Goal: Transaction & Acquisition: Purchase product/service

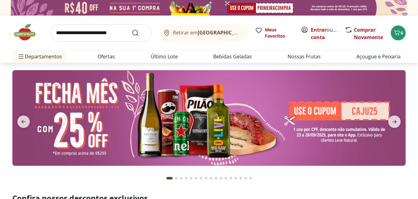
click at [107, 37] on input "search" at bounding box center [101, 32] width 101 height 17
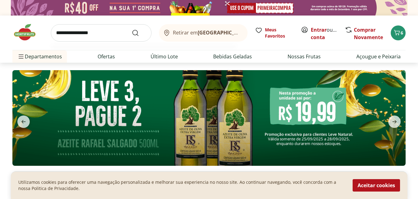
type input "**********"
click at [132, 29] on button "Submit Search" at bounding box center [139, 32] width 15 height 7
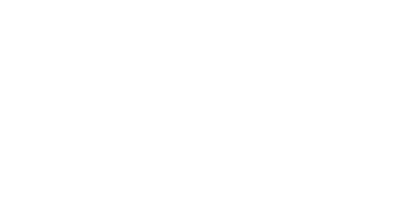
select select "**********"
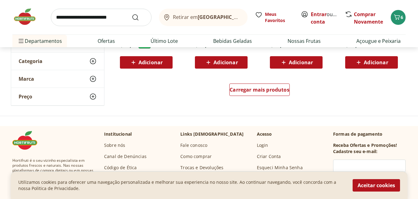
scroll to position [471, 0]
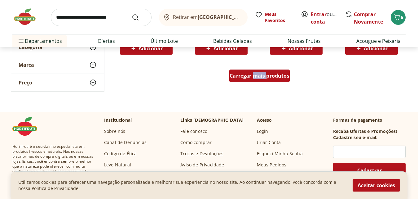
drag, startPoint x: 255, startPoint y: 85, endPoint x: 268, endPoint y: 74, distance: 16.3
click at [268, 74] on div "Carregar mais produtos" at bounding box center [259, 77] width 300 height 30
click at [268, 74] on span "Carregar mais produtos" at bounding box center [260, 75] width 60 height 5
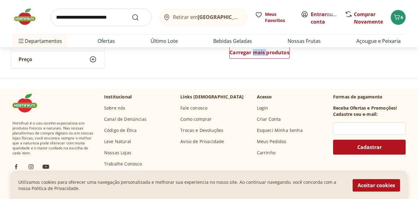
scroll to position [896, 0]
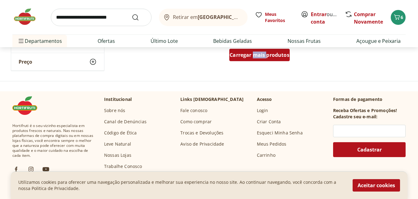
click at [238, 55] on span "Carregar mais produtos" at bounding box center [260, 54] width 60 height 5
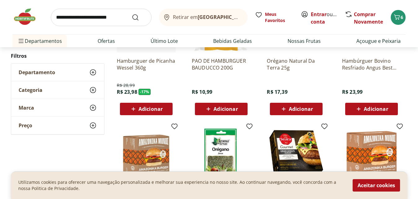
scroll to position [338, 0]
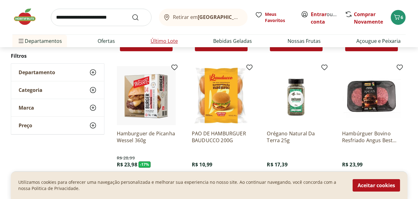
click at [165, 42] on link "Último Lote" at bounding box center [164, 40] width 27 height 7
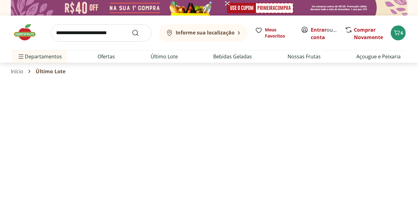
select select "**********"
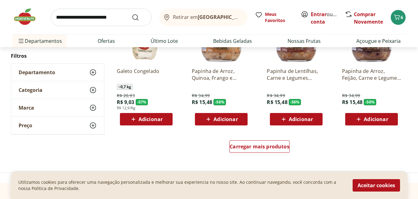
scroll to position [383, 0]
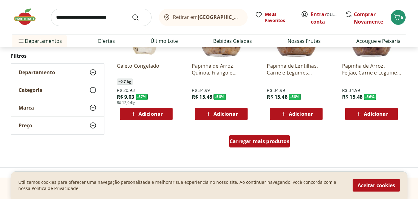
click at [253, 143] on span "Carregar mais produtos" at bounding box center [260, 140] width 60 height 5
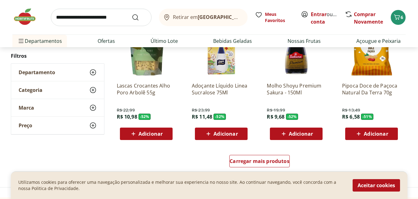
scroll to position [787, 0]
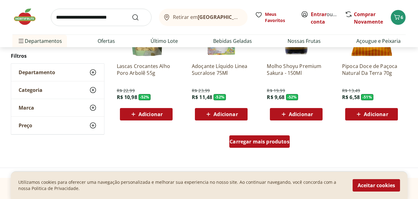
click at [242, 144] on span "Carregar mais produtos" at bounding box center [260, 141] width 60 height 5
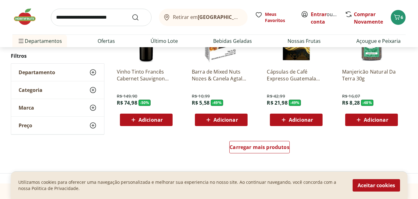
scroll to position [1191, 0]
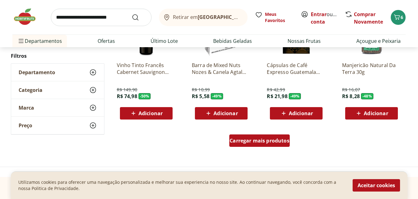
click at [253, 136] on div "Carregar mais produtos" at bounding box center [259, 140] width 60 height 12
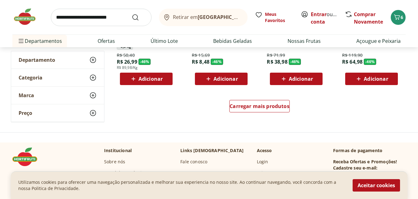
scroll to position [1634, 0]
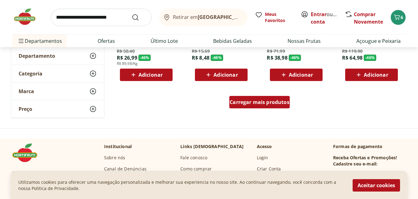
click at [247, 106] on div "Carregar mais produtos" at bounding box center [259, 102] width 60 height 12
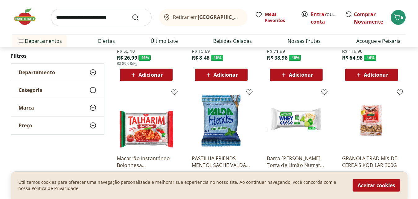
drag, startPoint x: 418, startPoint y: 125, endPoint x: 415, endPoint y: 132, distance: 7.2
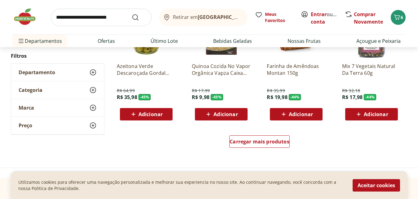
scroll to position [2007, 0]
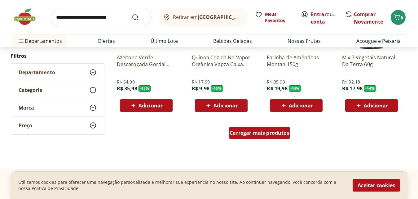
click at [250, 133] on span "Carregar mais produtos" at bounding box center [260, 132] width 60 height 5
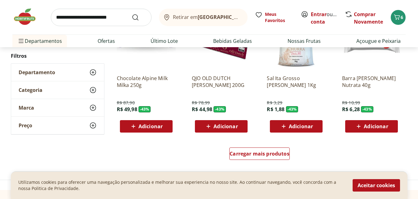
scroll to position [2406, 0]
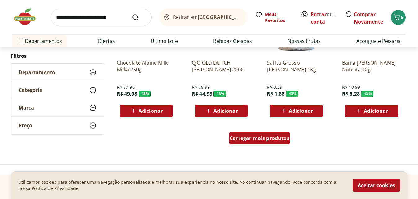
click at [256, 141] on div "Carregar mais produtos" at bounding box center [259, 138] width 60 height 12
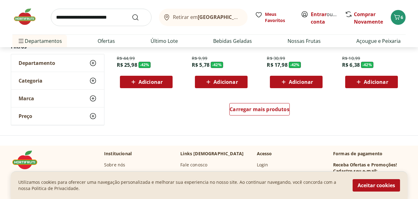
scroll to position [2850, 0]
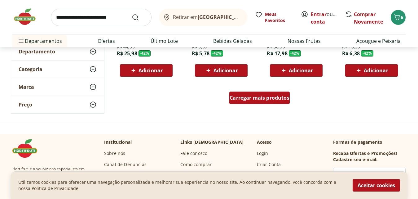
click at [276, 100] on span "Carregar mais produtos" at bounding box center [260, 97] width 60 height 5
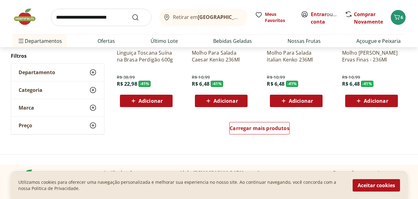
scroll to position [3230, 0]
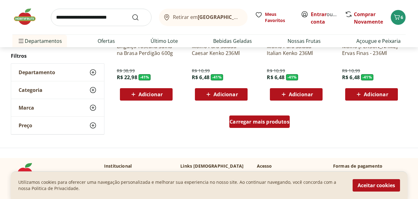
click at [281, 125] on div "Carregar mais produtos" at bounding box center [259, 121] width 60 height 12
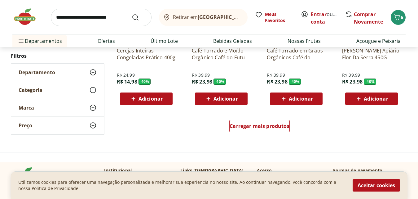
scroll to position [3638, 0]
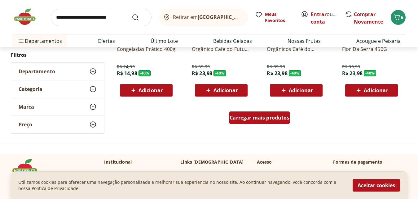
click at [247, 123] on div "Carregar mais produtos" at bounding box center [259, 117] width 60 height 12
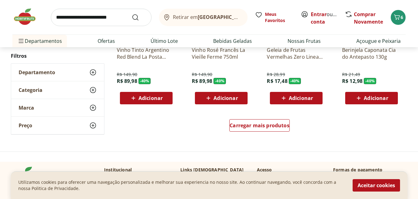
scroll to position [4035, 0]
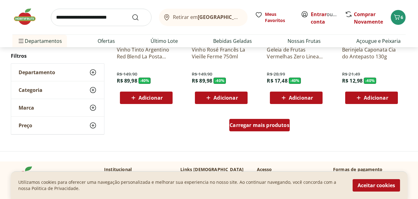
click at [263, 127] on span "Carregar mais produtos" at bounding box center [260, 124] width 60 height 5
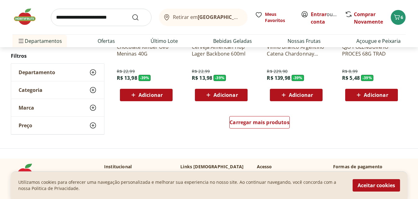
scroll to position [4443, 0]
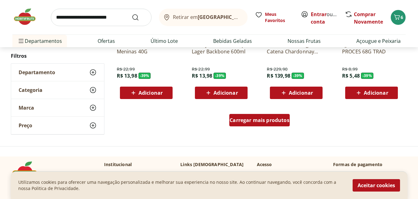
click at [271, 115] on div "Carregar mais produtos" at bounding box center [259, 120] width 60 height 12
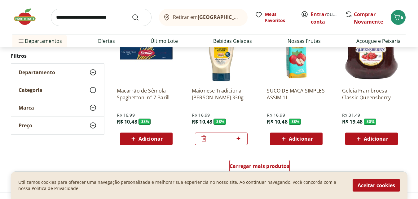
scroll to position [4803, 0]
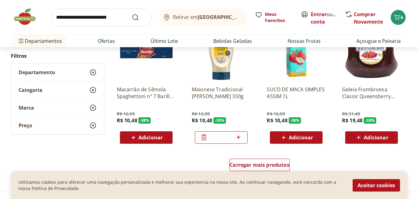
click at [205, 138] on icon at bounding box center [203, 136] width 7 height 7
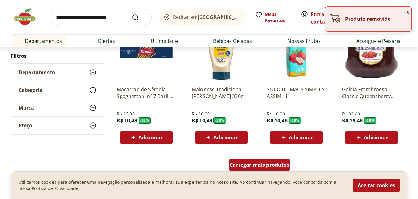
click at [250, 163] on span "Carregar mais produtos" at bounding box center [260, 164] width 60 height 5
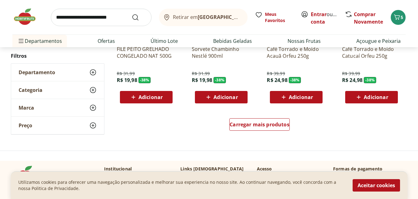
scroll to position [5249, 0]
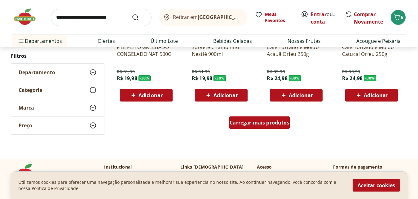
click at [254, 124] on span "Carregar mais produtos" at bounding box center [260, 122] width 60 height 5
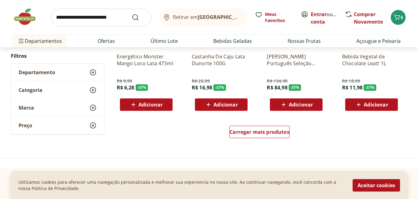
scroll to position [5649, 0]
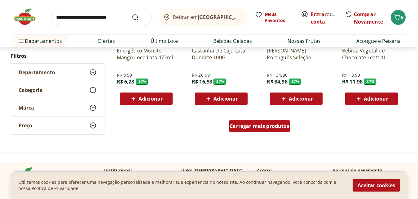
click at [240, 128] on span "Carregar mais produtos" at bounding box center [260, 125] width 60 height 5
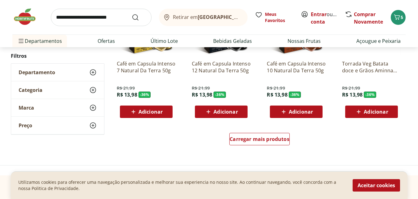
scroll to position [6046, 0]
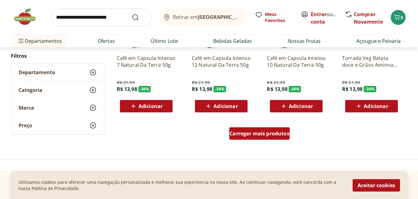
click at [261, 133] on span "Carregar mais produtos" at bounding box center [260, 133] width 60 height 5
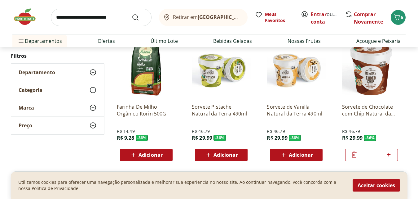
scroll to position [6414, 0]
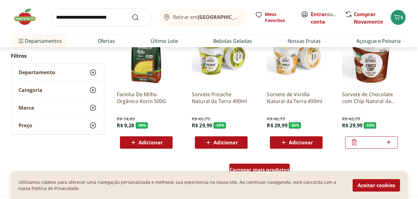
click at [260, 165] on div "Carregar mais produtos" at bounding box center [259, 169] width 60 height 12
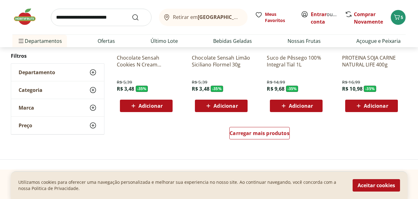
scroll to position [6860, 0]
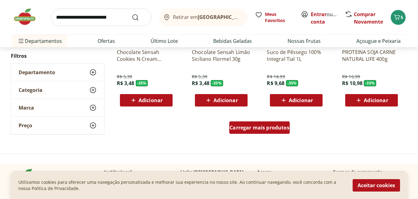
click at [256, 131] on div "Carregar mais produtos" at bounding box center [259, 127] width 60 height 12
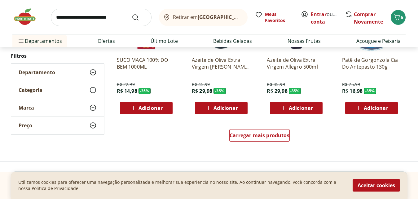
scroll to position [7256, 0]
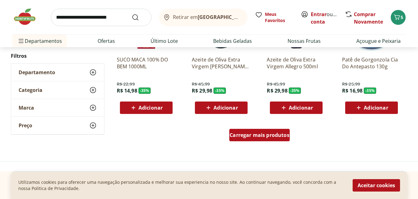
click at [263, 136] on span "Carregar mais produtos" at bounding box center [260, 134] width 60 height 5
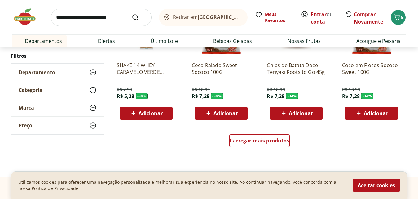
scroll to position [7665, 0]
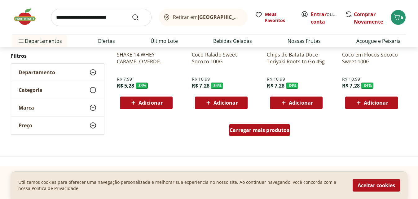
click at [266, 132] on span "Carregar mais produtos" at bounding box center [260, 129] width 60 height 5
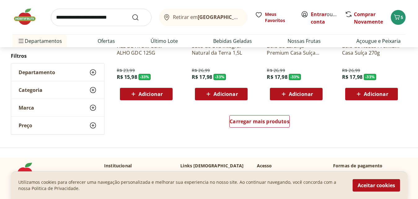
scroll to position [8078, 0]
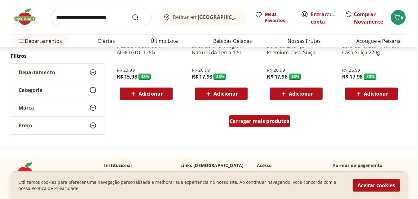
click at [272, 126] on div "Carregar mais produtos" at bounding box center [259, 121] width 60 height 12
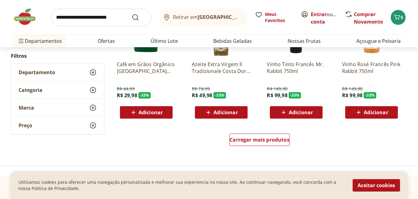
scroll to position [8475, 0]
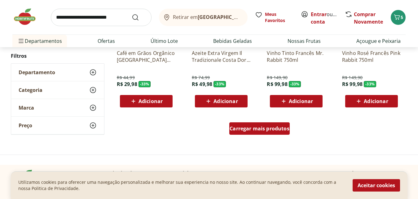
click at [265, 130] on span "Carregar mais produtos" at bounding box center [260, 128] width 60 height 5
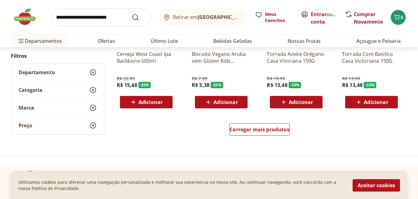
scroll to position [8884, 0]
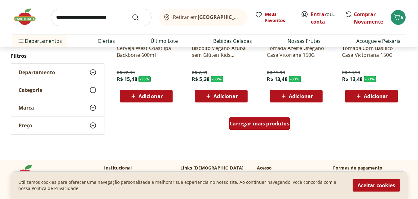
click at [253, 123] on span "Carregar mais produtos" at bounding box center [260, 123] width 60 height 5
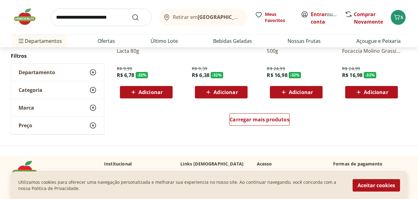
scroll to position [9292, 0]
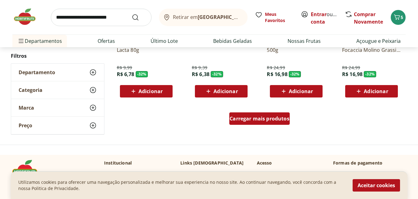
click at [248, 116] on span "Carregar mais produtos" at bounding box center [260, 118] width 60 height 5
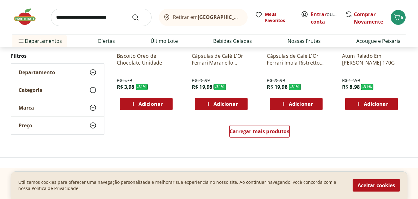
scroll to position [9689, 0]
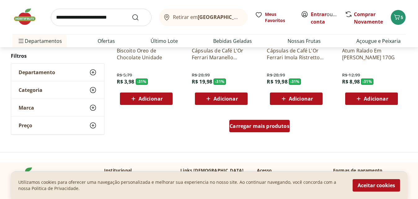
click at [245, 126] on span "Carregar mais produtos" at bounding box center [260, 125] width 60 height 5
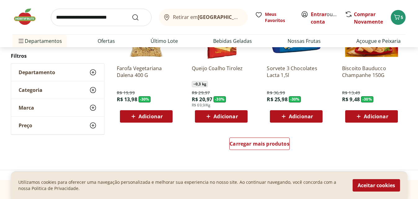
scroll to position [10073, 0]
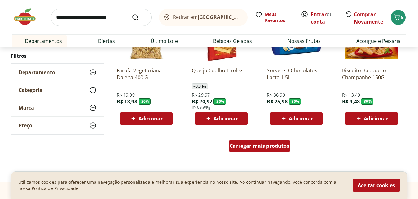
click at [255, 146] on span "Carregar mais produtos" at bounding box center [260, 145] width 60 height 5
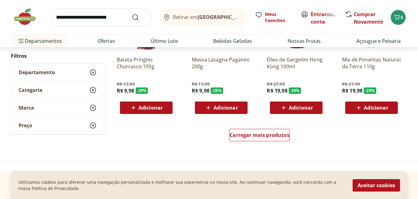
scroll to position [10494, 0]
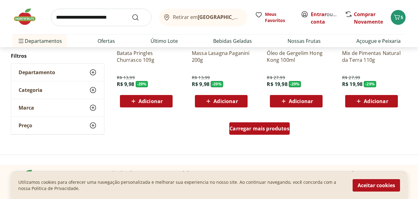
click at [248, 126] on span "Carregar mais produtos" at bounding box center [260, 128] width 60 height 5
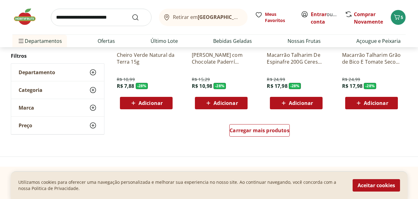
scroll to position [10911, 0]
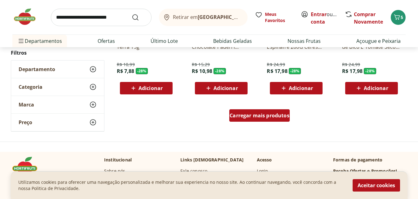
click at [263, 116] on span "Carregar mais produtos" at bounding box center [260, 115] width 60 height 5
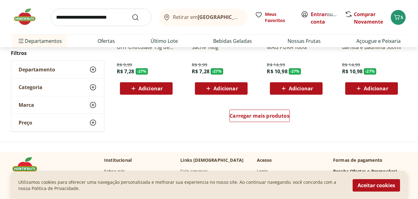
scroll to position [11324, 0]
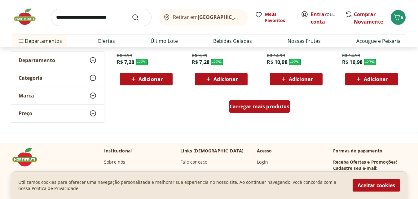
click at [261, 111] on div "Carregar mais produtos" at bounding box center [259, 106] width 60 height 12
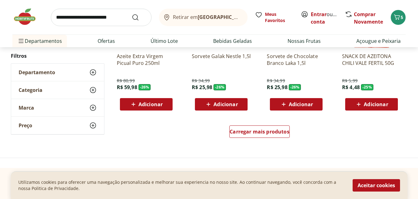
scroll to position [11708, 0]
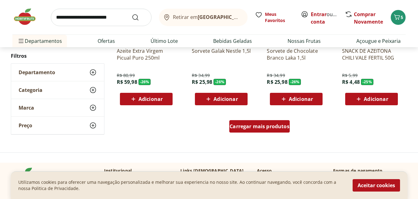
click at [254, 127] on span "Carregar mais produtos" at bounding box center [260, 126] width 60 height 5
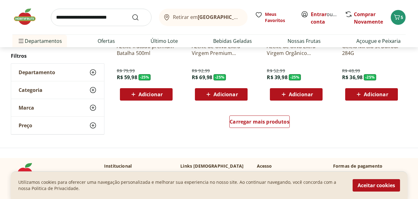
scroll to position [12117, 0]
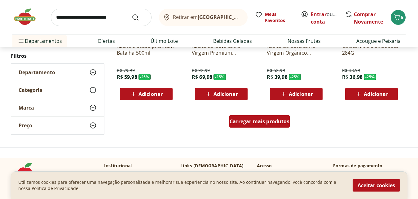
click at [273, 125] on div "Carregar mais produtos" at bounding box center [259, 121] width 60 height 12
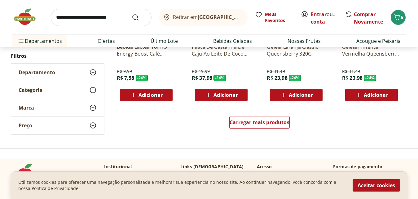
scroll to position [12526, 0]
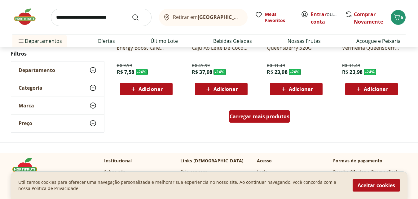
click at [252, 114] on span "Carregar mais produtos" at bounding box center [260, 116] width 60 height 5
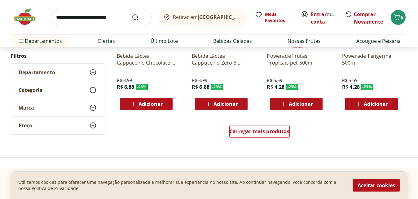
scroll to position [12923, 0]
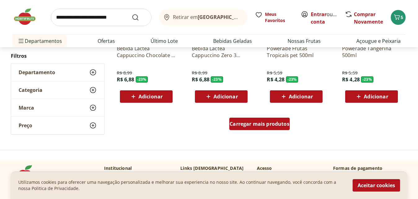
click at [263, 123] on span "Carregar mais produtos" at bounding box center [260, 123] width 60 height 5
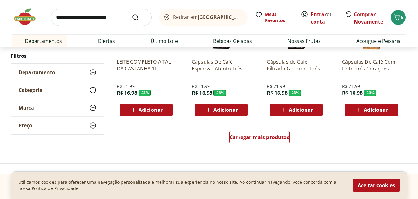
scroll to position [13332, 0]
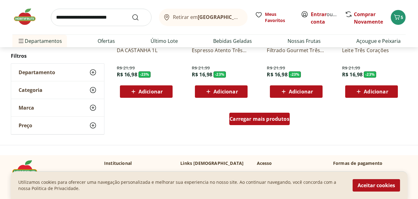
click at [274, 120] on span "Carregar mais produtos" at bounding box center [260, 118] width 60 height 5
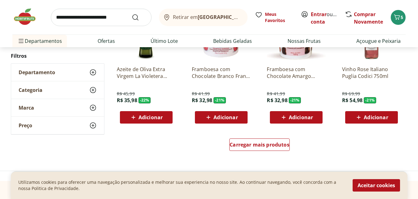
scroll to position [13716, 0]
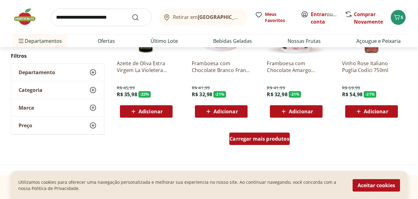
click at [250, 138] on span "Carregar mais produtos" at bounding box center [260, 138] width 60 height 5
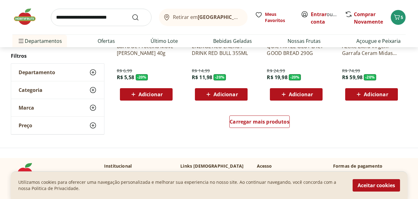
scroll to position [14137, 0]
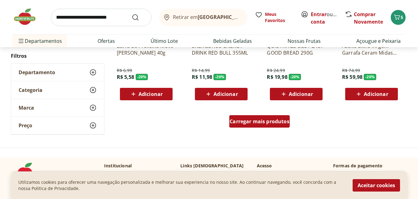
click at [255, 122] on span "Carregar mais produtos" at bounding box center [260, 121] width 60 height 5
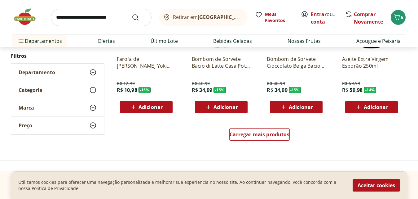
scroll to position [14534, 0]
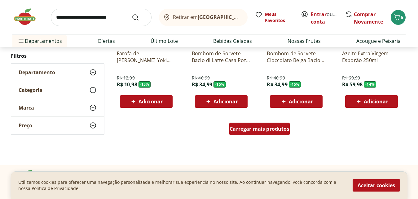
click at [249, 128] on span "Carregar mais produtos" at bounding box center [260, 128] width 60 height 5
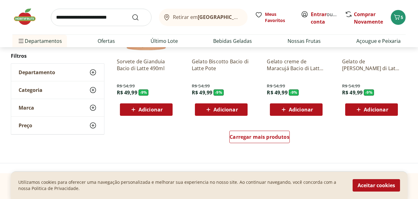
scroll to position [14943, 0]
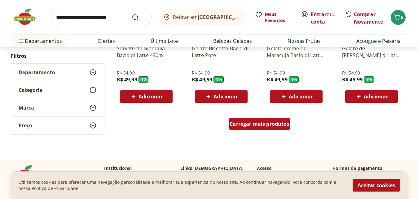
click at [264, 124] on span "Carregar mais produtos" at bounding box center [260, 123] width 60 height 5
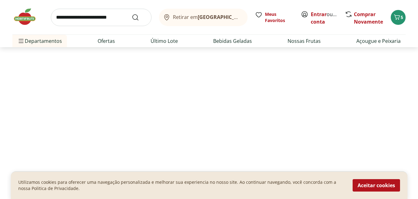
scroll to position [140, 0]
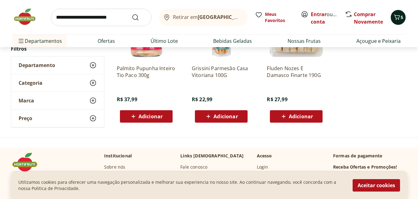
click at [397, 20] on icon "Carrinho" at bounding box center [396, 16] width 7 height 7
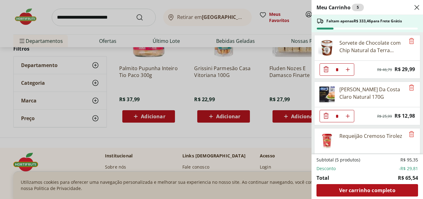
click at [326, 116] on icon "Diminuir Quantidade" at bounding box center [326, 115] width 5 height 6
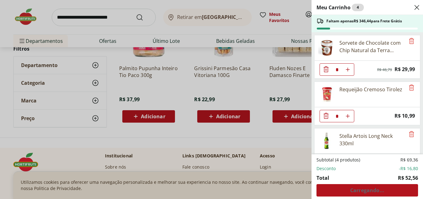
click at [326, 116] on icon "Diminuir Quantidade" at bounding box center [326, 115] width 5 height 6
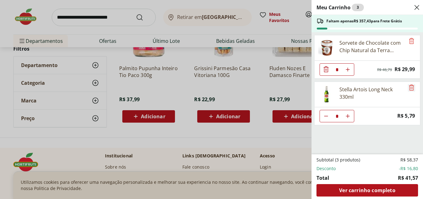
click at [410, 88] on icon "Remove" at bounding box center [411, 87] width 7 height 7
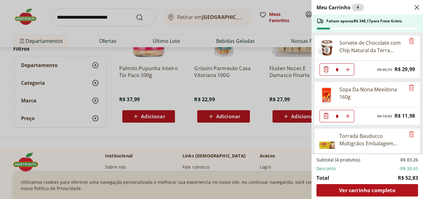
click at [327, 45] on img at bounding box center [326, 47] width 17 height 17
click at [99, 18] on div "Meu Carrinho 4 Faltam apenas R$ 346,17 para Frete Grátis Sorvete de Chocolate c…" at bounding box center [211, 99] width 423 height 199
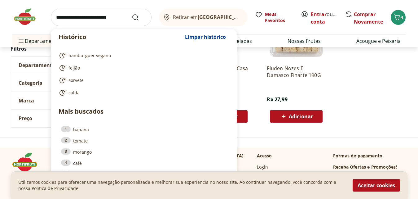
click at [99, 18] on input "search" at bounding box center [101, 17] width 101 height 17
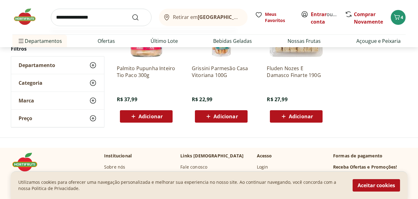
type input "**********"
click at [132, 14] on button "Submit Search" at bounding box center [139, 17] width 15 height 7
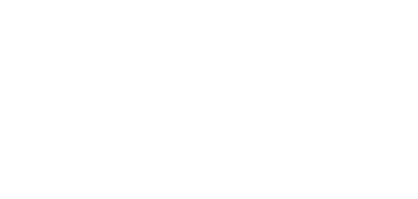
select select "**********"
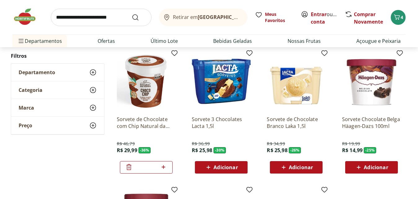
scroll to position [82, 0]
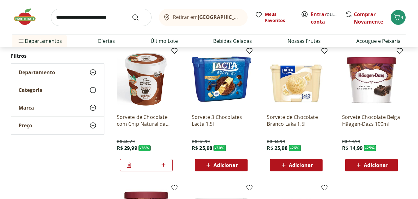
click at [143, 54] on img at bounding box center [146, 79] width 59 height 59
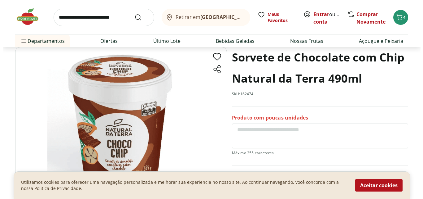
scroll to position [19, 0]
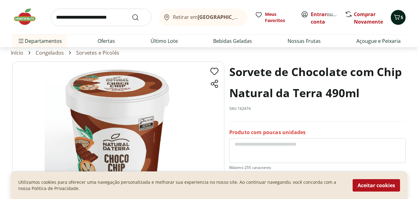
click at [393, 19] on icon "Carrinho" at bounding box center [396, 16] width 7 height 7
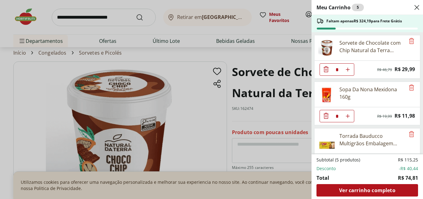
click at [326, 69] on icon "Diminuir Quantidade" at bounding box center [326, 69] width 5 height 6
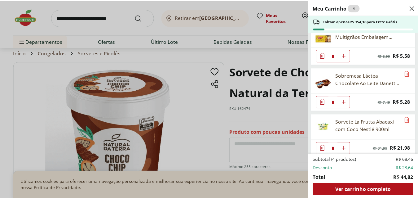
scroll to position [67, 0]
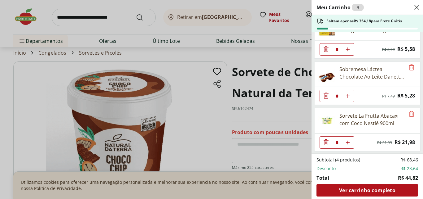
click at [107, 42] on div "Meu Carrinho 4 Faltam apenas R$ 354,18 para Frete Grátis Sopa Da Nona Mexidona …" at bounding box center [211, 99] width 423 height 199
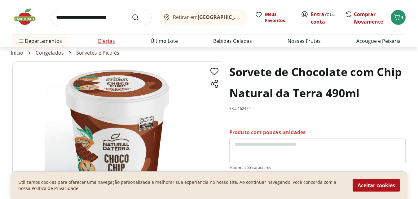
click at [107, 42] on link "Ofertas" at bounding box center [106, 40] width 17 height 7
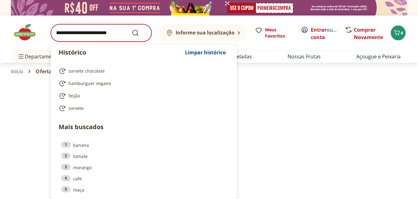
click at [101, 41] on input "search" at bounding box center [101, 32] width 101 height 17
select select "**********"
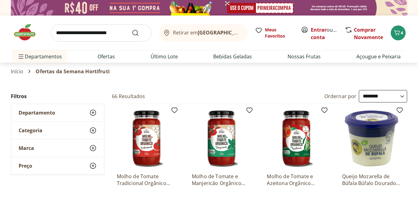
click at [0, 42] on div "Retirar em Rio de Janeiro/RJ Meus Favoritos Entrar ou Criar conta Comprar Novam…" at bounding box center [209, 38] width 418 height 47
click at [99, 58] on link "Ofertas" at bounding box center [106, 56] width 17 height 7
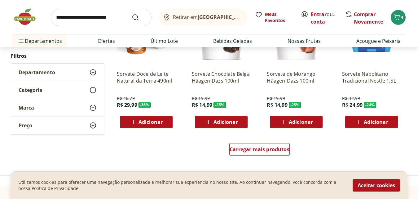
scroll to position [382, 0]
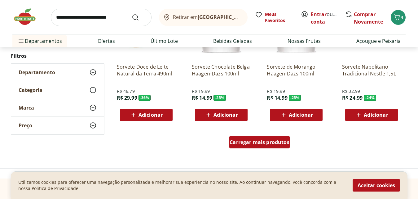
click at [249, 140] on span "Carregar mais produtos" at bounding box center [260, 141] width 60 height 5
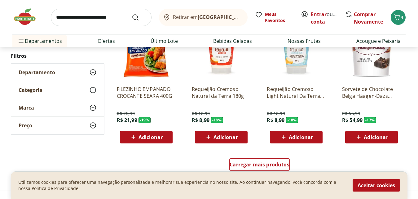
scroll to position [771, 0]
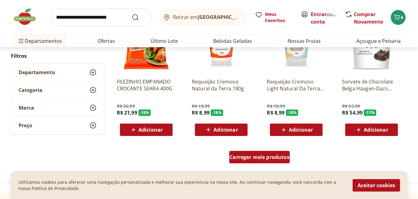
click at [252, 157] on span "Carregar mais produtos" at bounding box center [260, 156] width 60 height 5
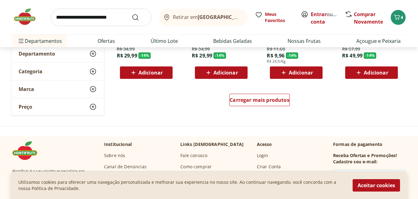
scroll to position [1235, 0]
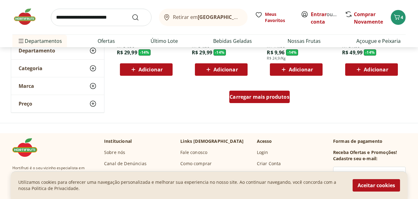
click at [257, 97] on span "Carregar mais produtos" at bounding box center [260, 96] width 60 height 5
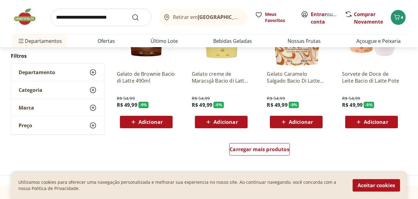
scroll to position [1598, 0]
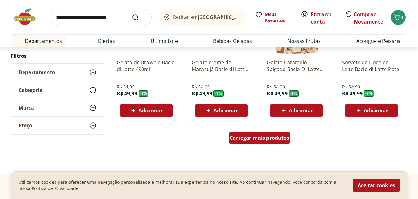
click at [258, 135] on span "Carregar mais produtos" at bounding box center [260, 137] width 60 height 5
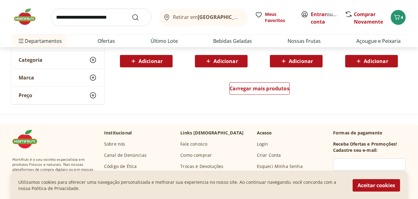
scroll to position [2056, 0]
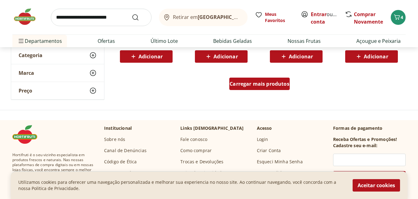
click at [258, 87] on div "Carregar mais produtos" at bounding box center [259, 83] width 60 height 12
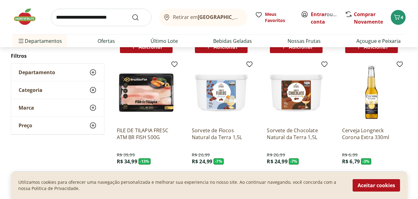
scroll to position [2075, 0]
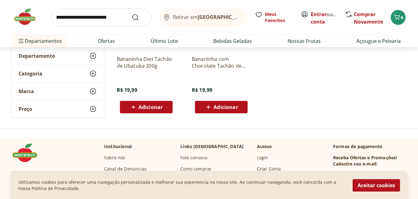
scroll to position [290, 0]
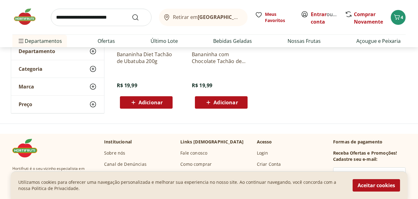
click at [66, 21] on input "search" at bounding box center [101, 17] width 101 height 17
type input "******"
click at [132, 14] on button "Submit Search" at bounding box center [139, 17] width 15 height 7
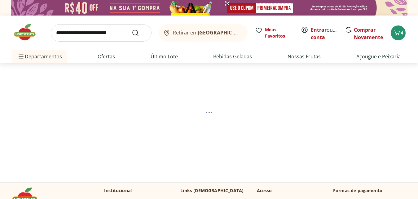
select select "**********"
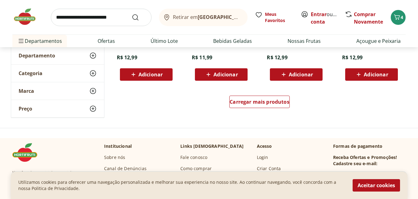
scroll to position [452, 0]
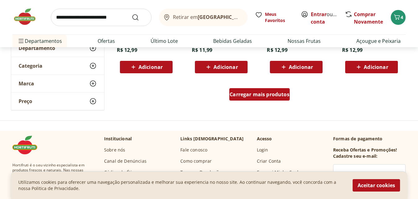
click at [267, 100] on div "Carregar mais produtos" at bounding box center [259, 94] width 60 height 12
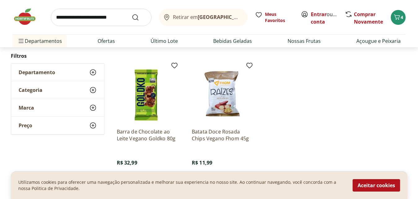
scroll to position [87, 0]
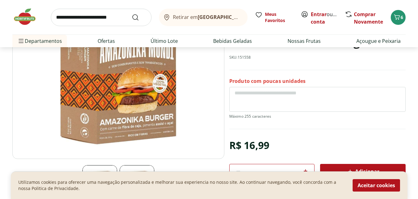
scroll to position [82, 0]
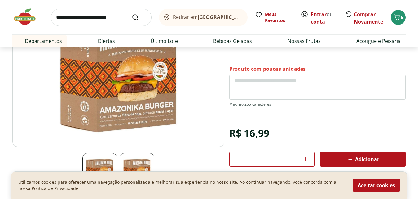
click at [103, 161] on img at bounding box center [99, 170] width 35 height 35
click at [128, 155] on img at bounding box center [137, 170] width 35 height 35
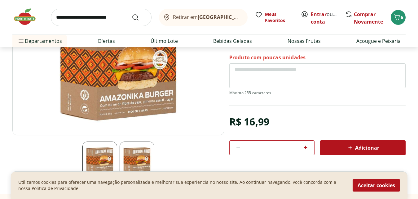
scroll to position [94, 0]
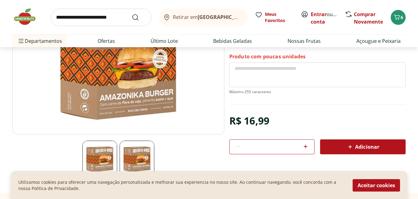
click at [138, 154] on img at bounding box center [137, 157] width 35 height 35
click at [104, 154] on img at bounding box center [99, 157] width 35 height 35
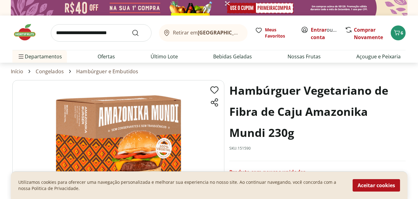
click at [26, 119] on img at bounding box center [118, 154] width 212 height 148
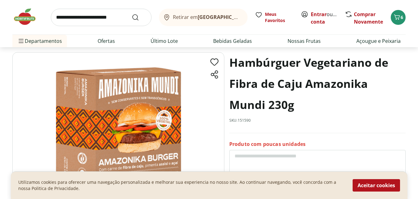
scroll to position [37, 0]
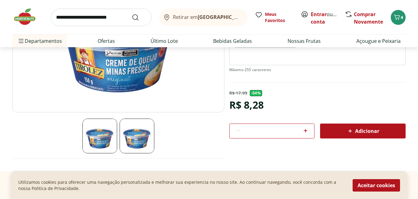
scroll to position [120, 0]
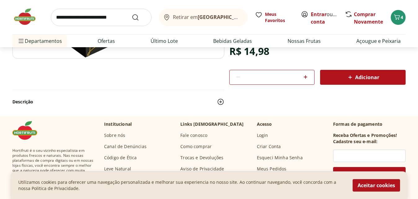
scroll to position [179, 0]
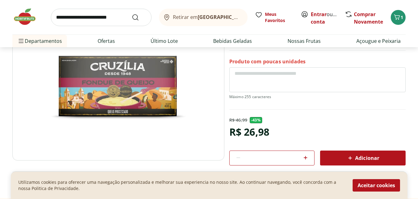
scroll to position [62, 0]
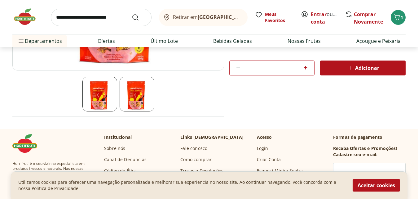
scroll to position [163, 0]
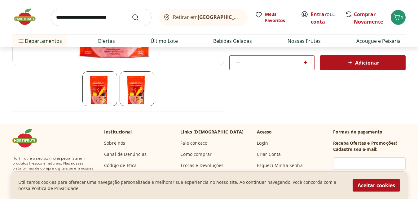
click at [360, 68] on button "Adicionar" at bounding box center [362, 62] width 85 height 15
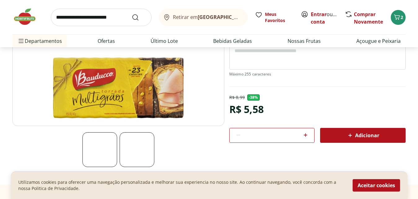
scroll to position [107, 0]
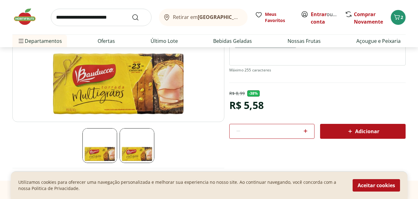
click at [349, 126] on div "Adicionar" at bounding box center [363, 130] width 76 height 11
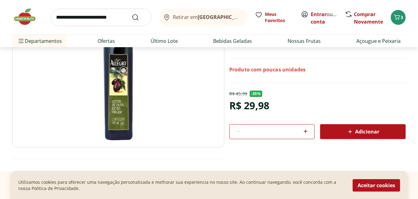
scroll to position [32, 0]
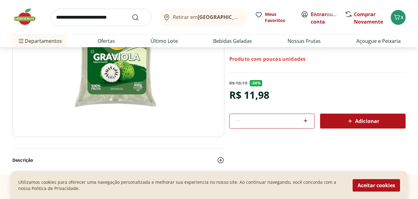
scroll to position [18, 0]
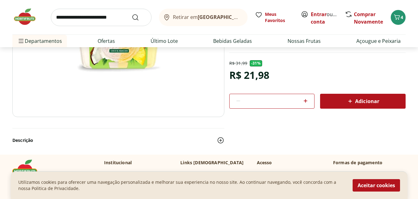
scroll to position [110, 0]
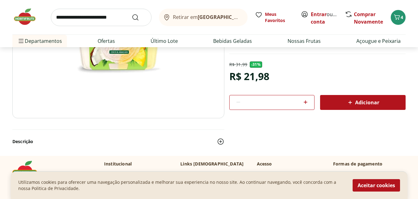
click at [354, 100] on span "Adicionar" at bounding box center [362, 102] width 33 height 7
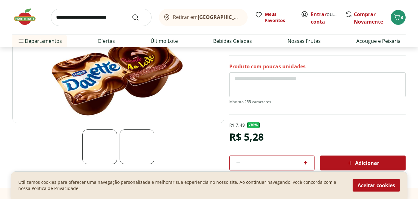
scroll to position [108, 0]
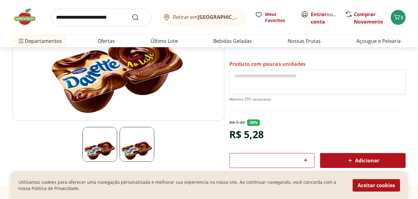
click at [342, 158] on div "Adicionar" at bounding box center [363, 160] width 76 height 11
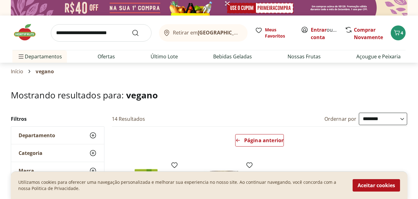
select select "**********"
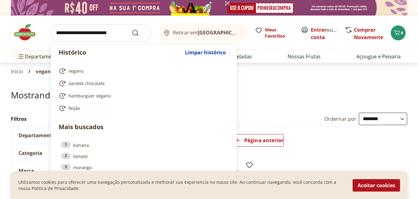
click at [63, 33] on input "search" at bounding box center [101, 32] width 101 height 17
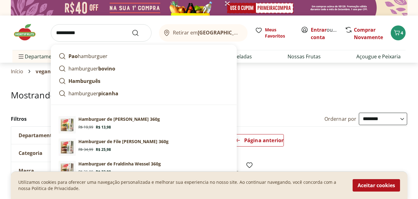
type input "**********"
click at [132, 29] on button "Submit Search" at bounding box center [139, 32] width 15 height 7
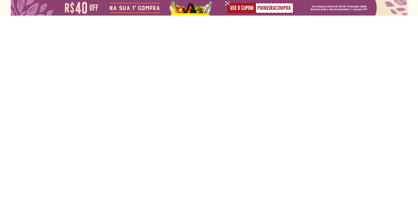
select select "**********"
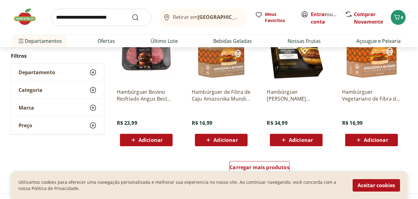
scroll to position [421, 0]
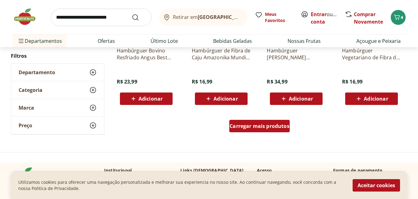
click at [251, 132] on link "Carregar mais produtos" at bounding box center [259, 127] width 60 height 15
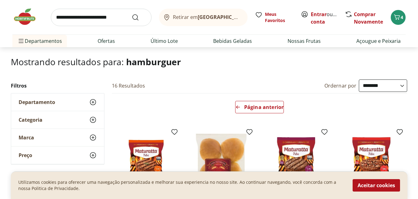
scroll to position [48, 0]
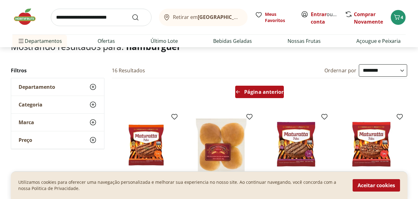
click at [260, 92] on span "Página anterior" at bounding box center [263, 91] width 39 height 5
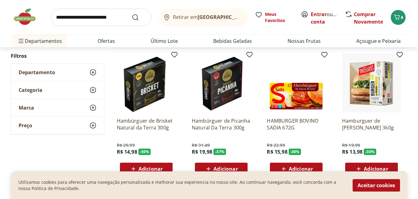
scroll to position [90, 0]
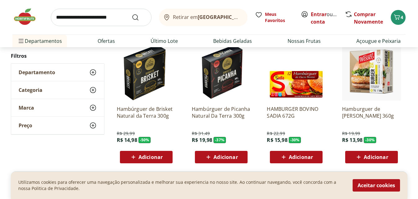
click at [292, 76] on img at bounding box center [296, 71] width 59 height 59
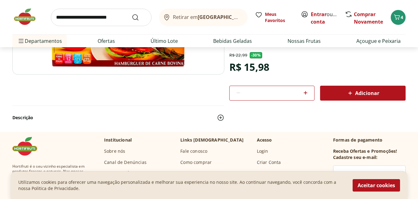
scroll to position [152, 0]
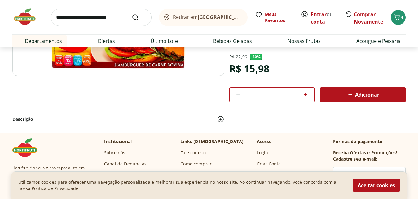
click at [345, 95] on div "Adicionar" at bounding box center [363, 94] width 76 height 11
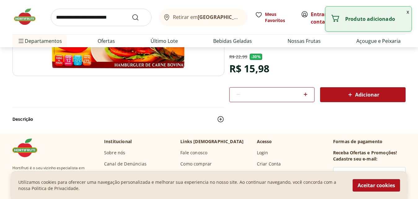
click at [219, 120] on img at bounding box center [220, 118] width 7 height 7
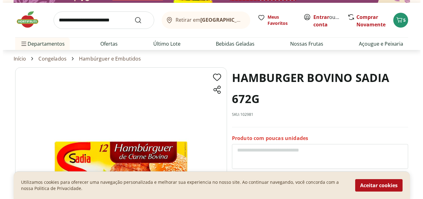
scroll to position [0, 0]
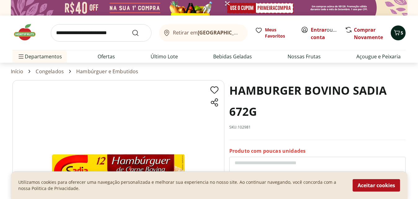
click at [392, 35] on button "5" at bounding box center [398, 32] width 15 height 15
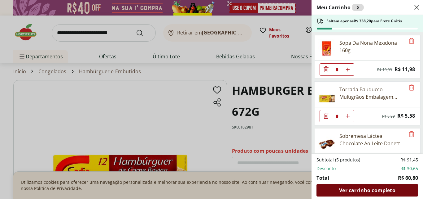
click at [369, 192] on span "Ver carrinho completo" at bounding box center [367, 189] width 56 height 5
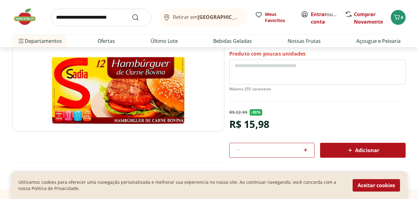
scroll to position [98, 0]
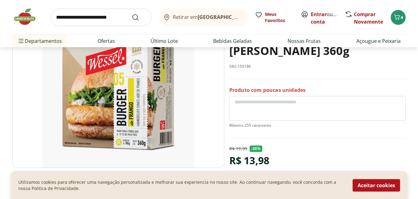
scroll to position [59, 0]
